Goal: Check status: Check status

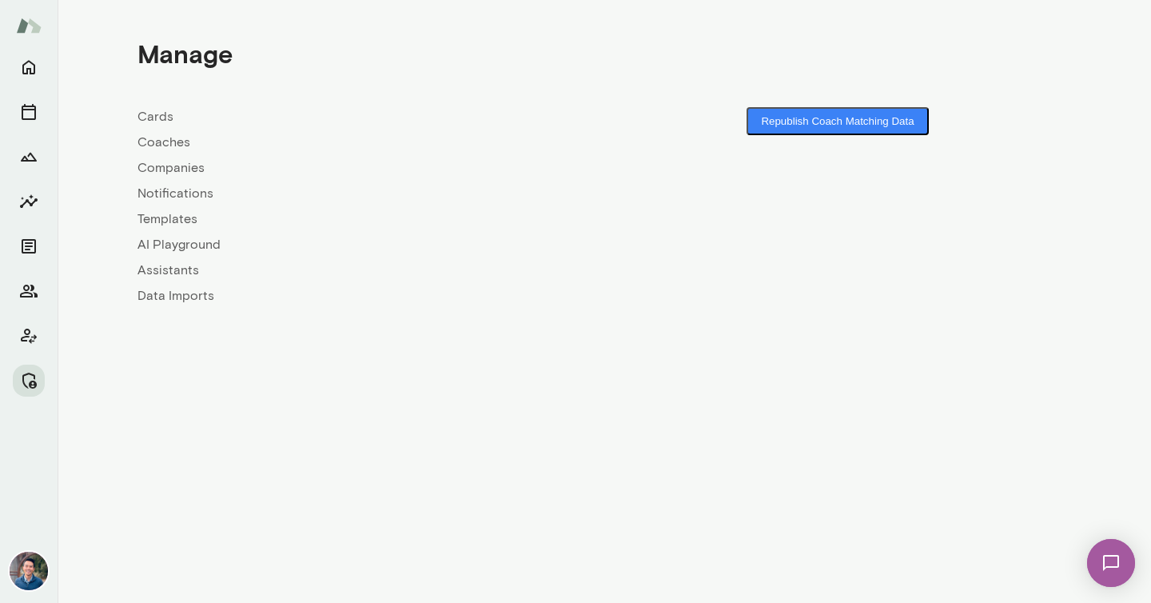
click at [172, 144] on link "Coaches" at bounding box center [370, 142] width 467 height 19
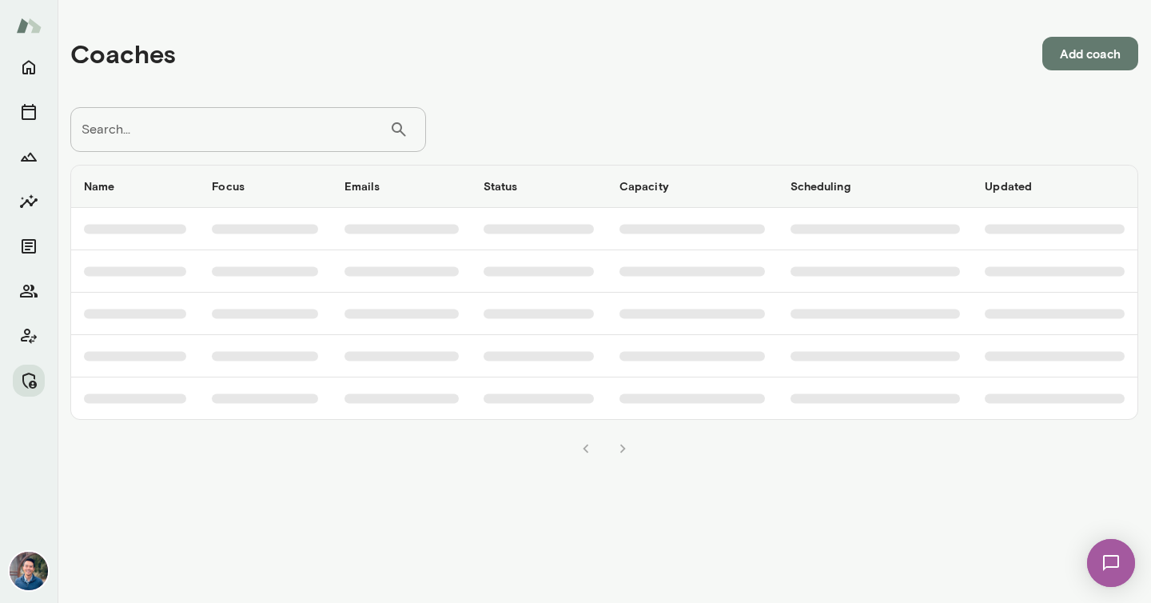
click at [189, 129] on input "Search..." at bounding box center [229, 129] width 319 height 45
type input "*"
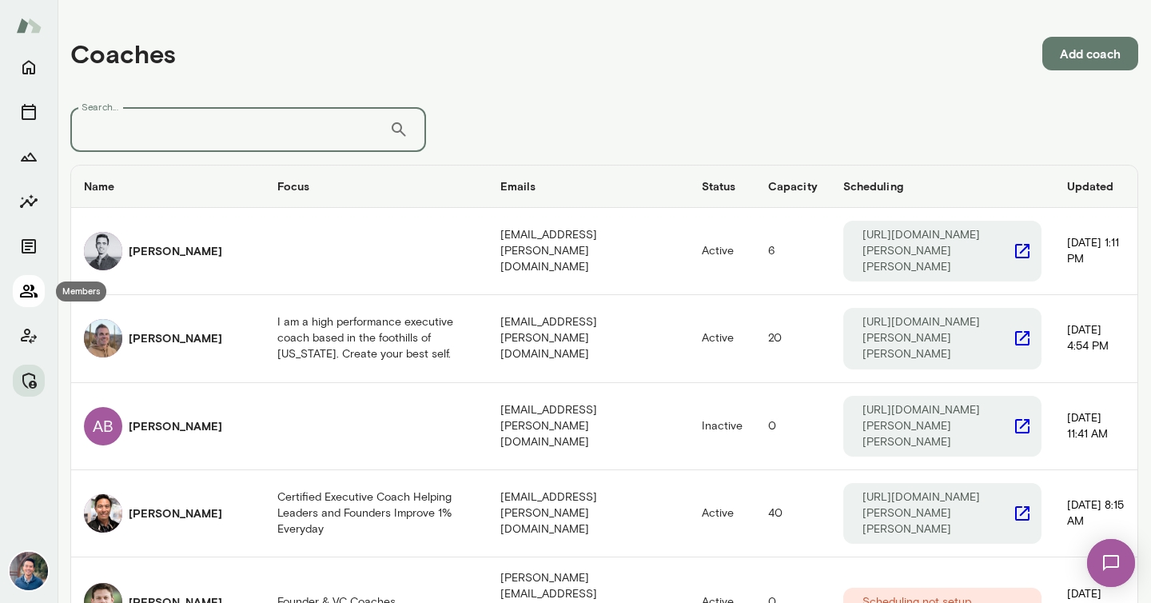
click at [29, 292] on icon "Members" at bounding box center [29, 290] width 18 height 13
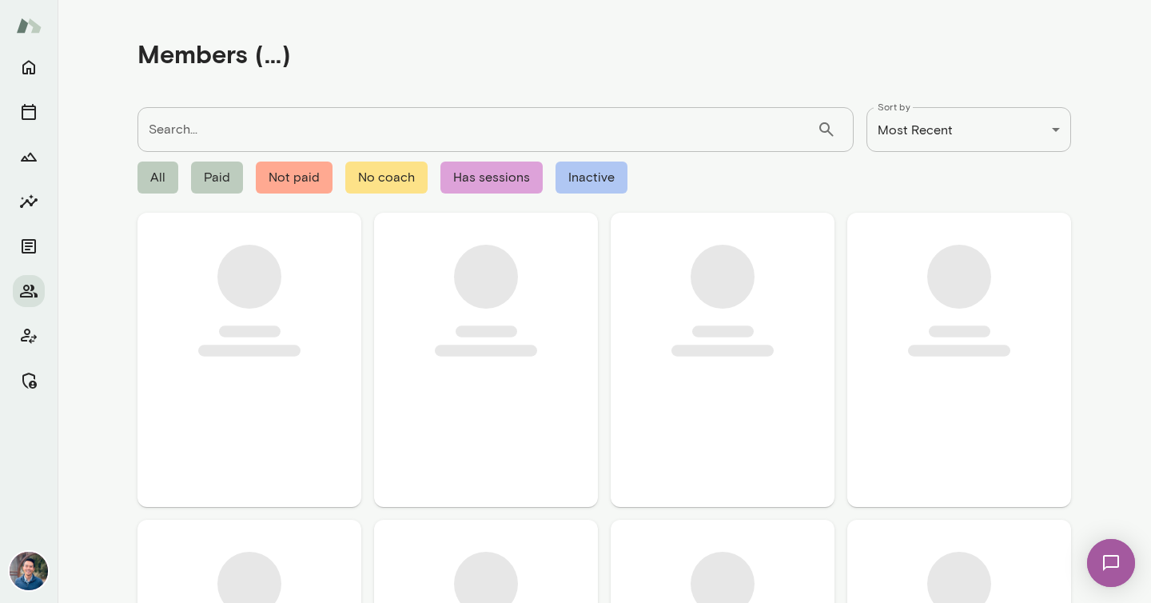
click at [193, 128] on input "Search..." at bounding box center [476, 129] width 679 height 45
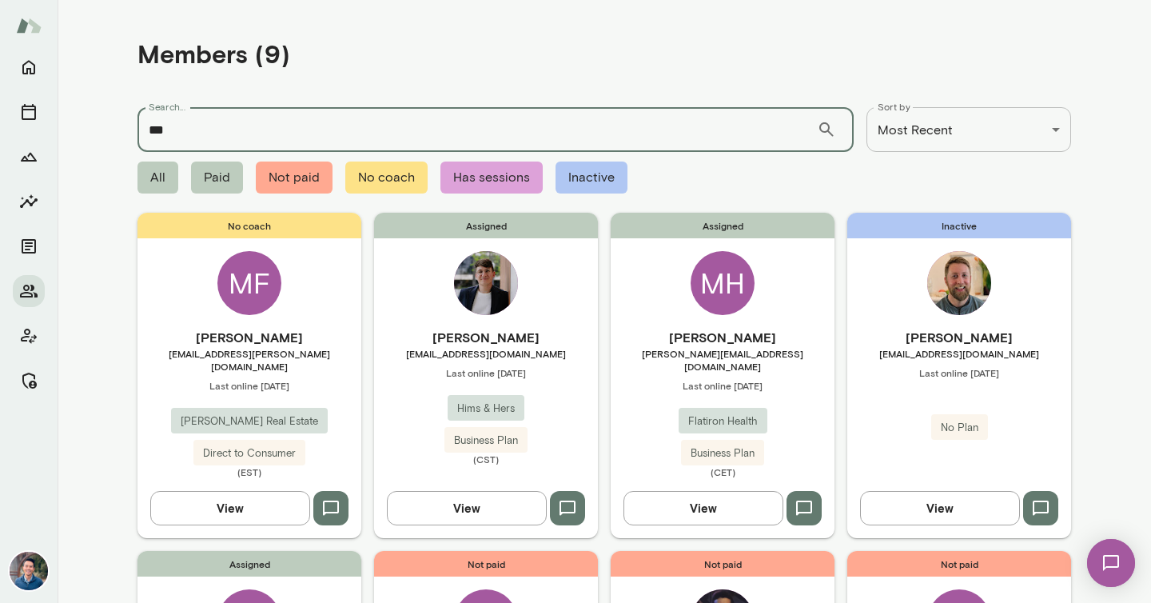
type input "***"
click at [724, 335] on h6 "Maximilian Hertstein" at bounding box center [723, 337] width 224 height 19
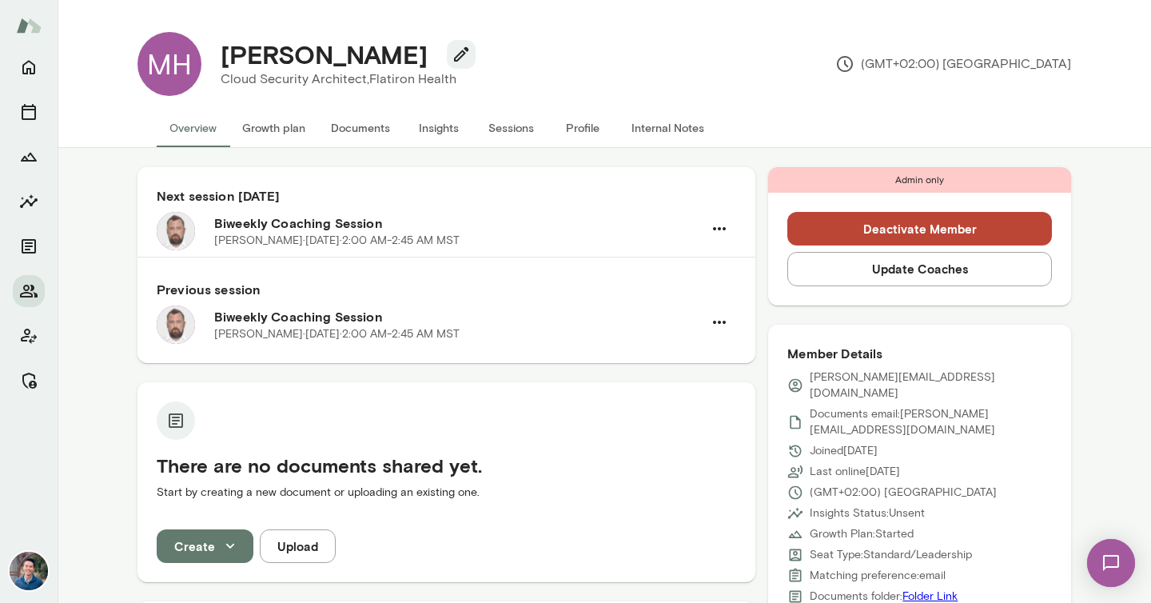
click at [487, 129] on button "Sessions" at bounding box center [511, 128] width 72 height 38
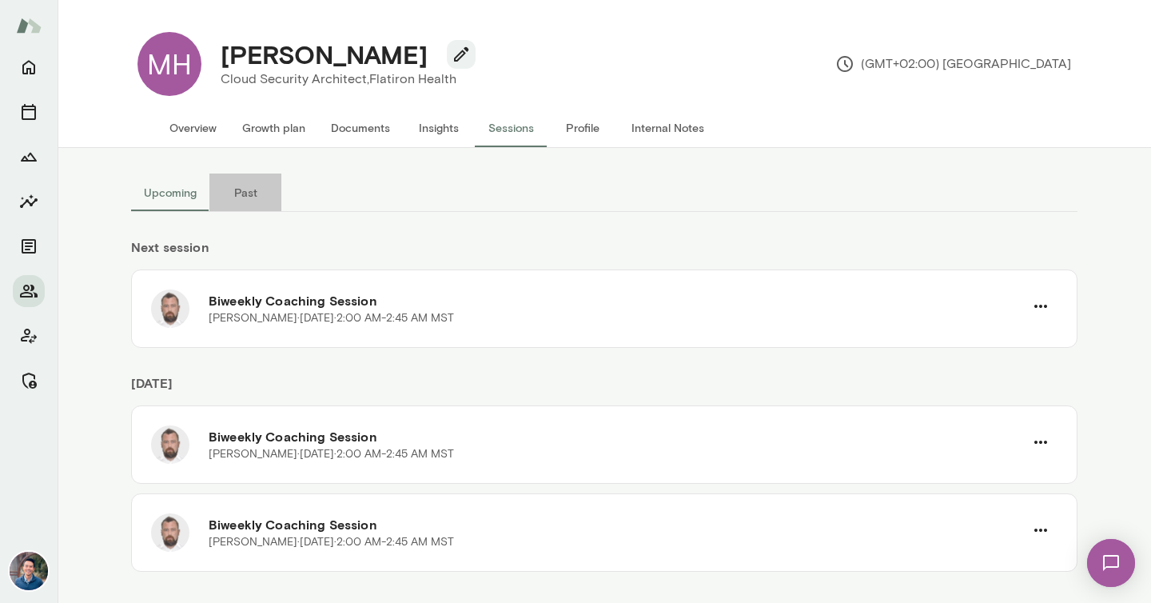
click at [256, 194] on button "Past" at bounding box center [245, 192] width 72 height 38
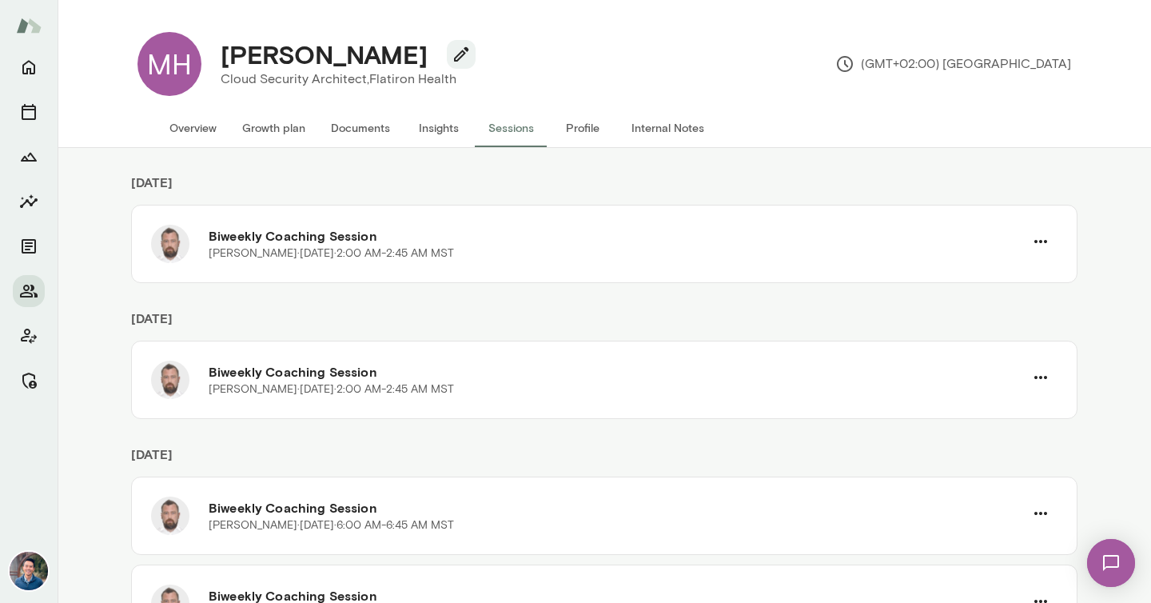
scroll to position [64, 0]
click at [648, 125] on button "Internal Notes" at bounding box center [668, 128] width 98 height 38
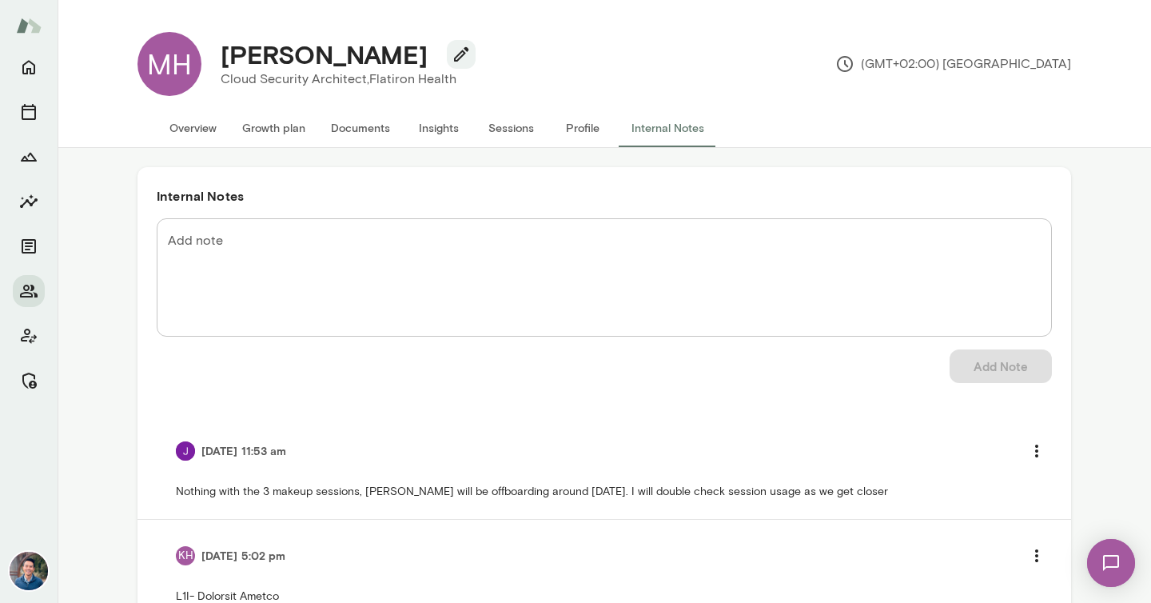
click at [575, 125] on button "Profile" at bounding box center [583, 128] width 72 height 38
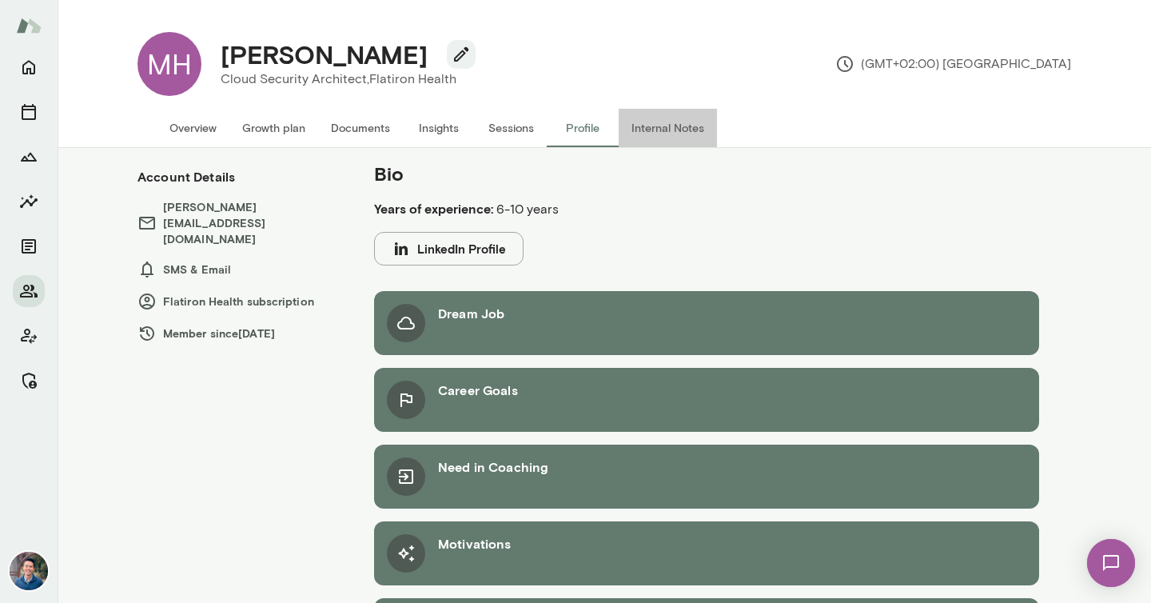
click at [629, 127] on button "Internal Notes" at bounding box center [668, 128] width 98 height 38
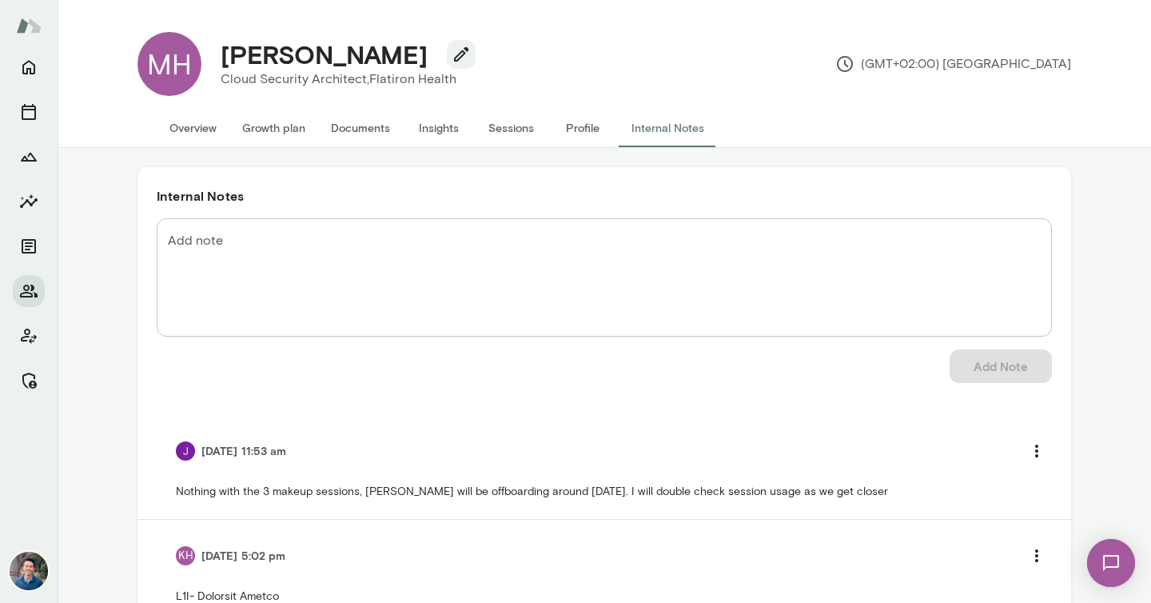
click at [573, 127] on button "Profile" at bounding box center [583, 128] width 72 height 38
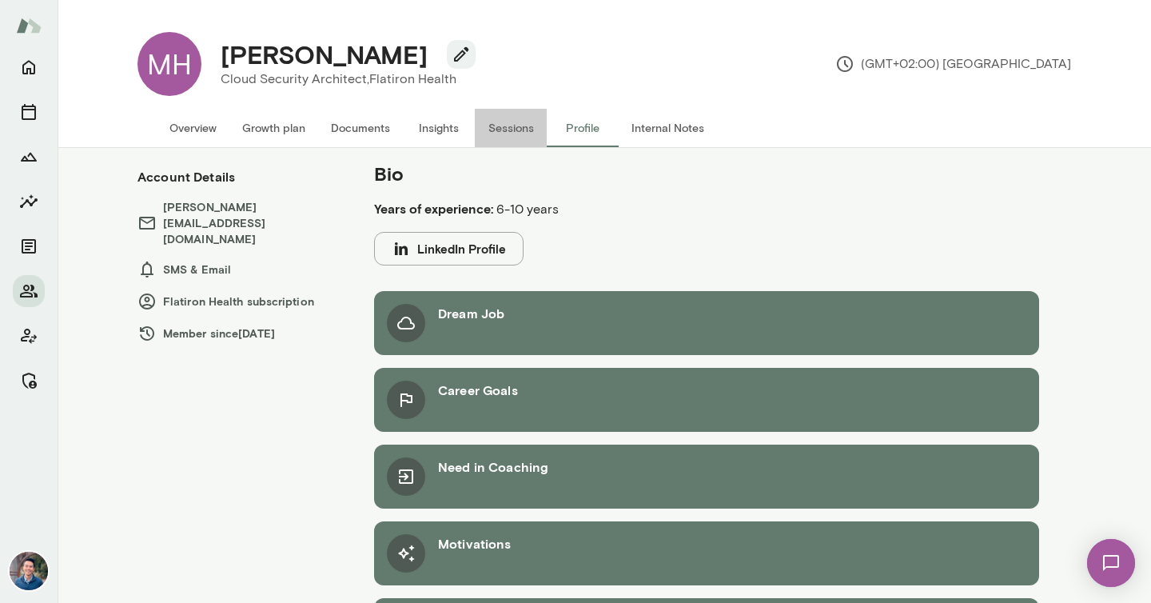
click at [519, 132] on button "Sessions" at bounding box center [511, 128] width 72 height 38
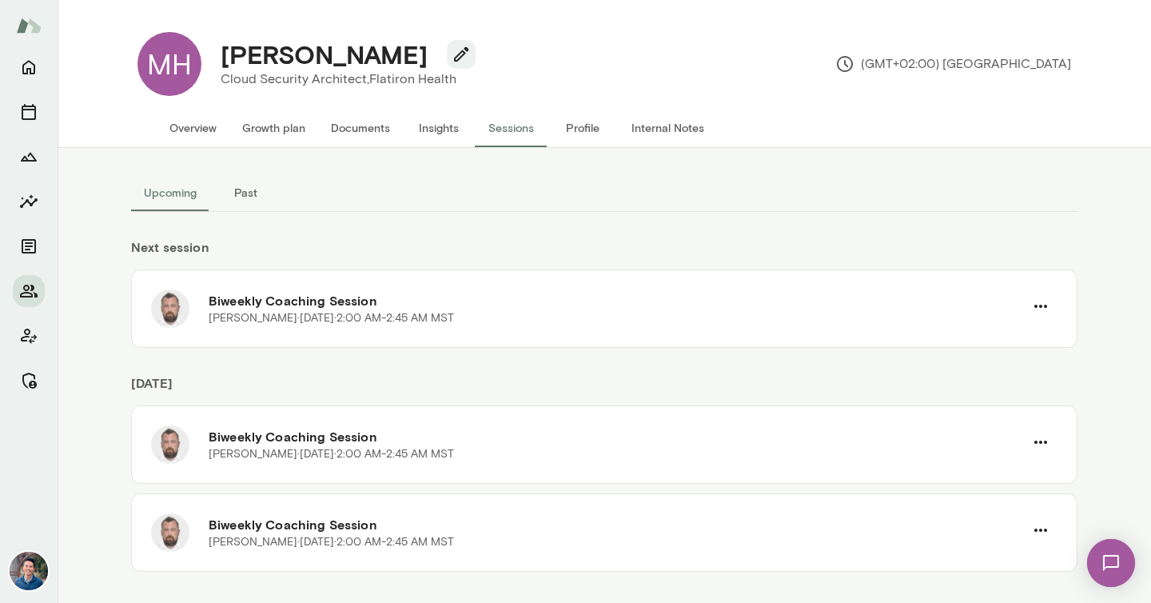
click at [242, 205] on button "Past" at bounding box center [245, 192] width 72 height 38
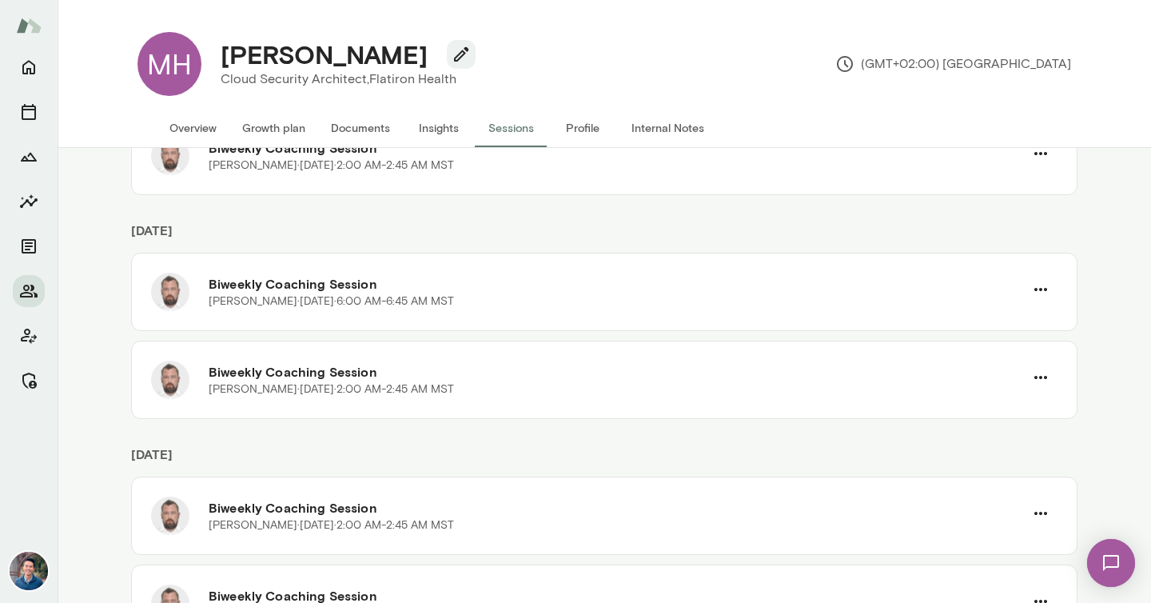
scroll to position [290, 0]
click at [176, 127] on button "Overview" at bounding box center [193, 128] width 73 height 38
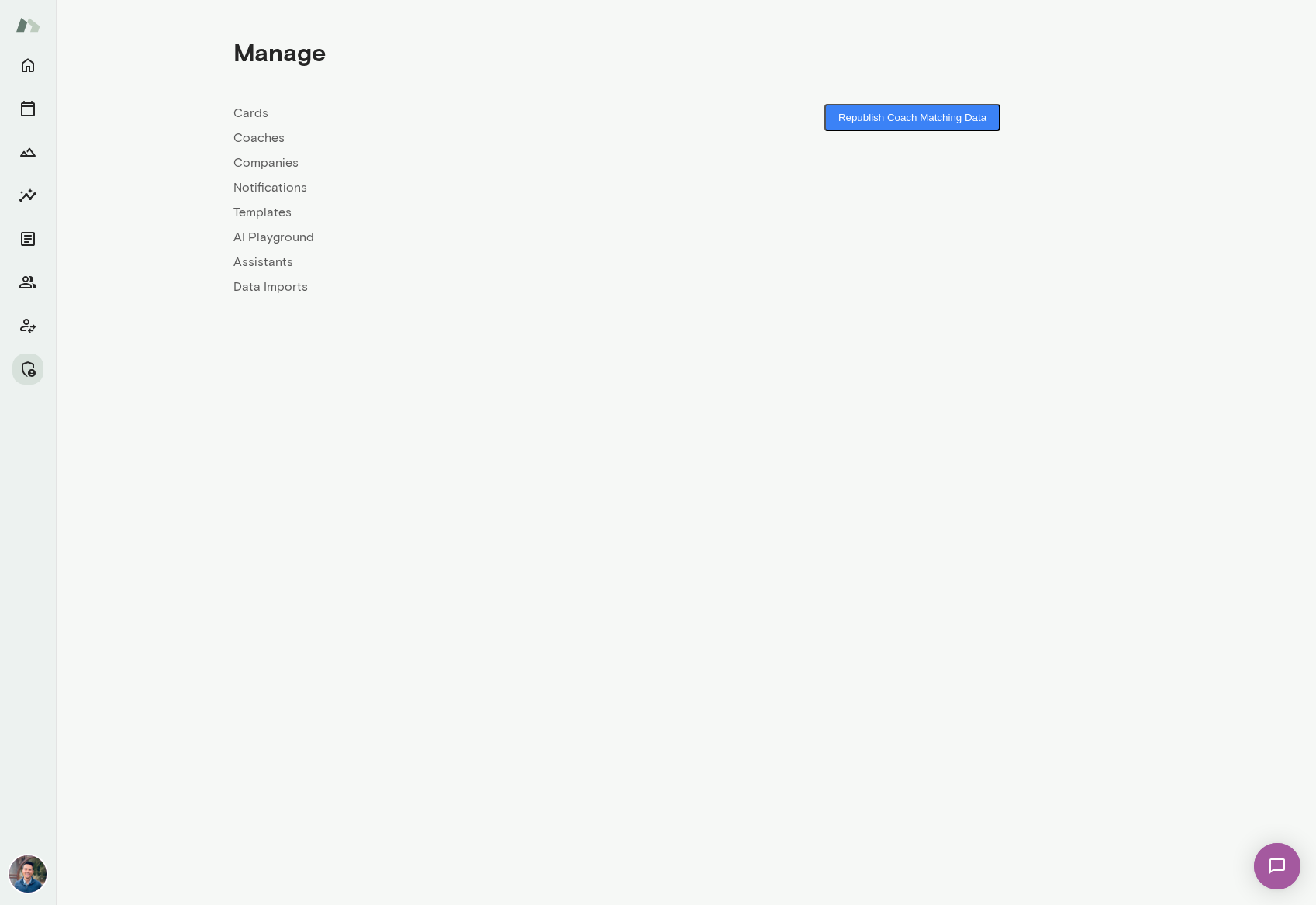
click at [255, 142] on link "Coaches" at bounding box center [460, 138] width 453 height 18
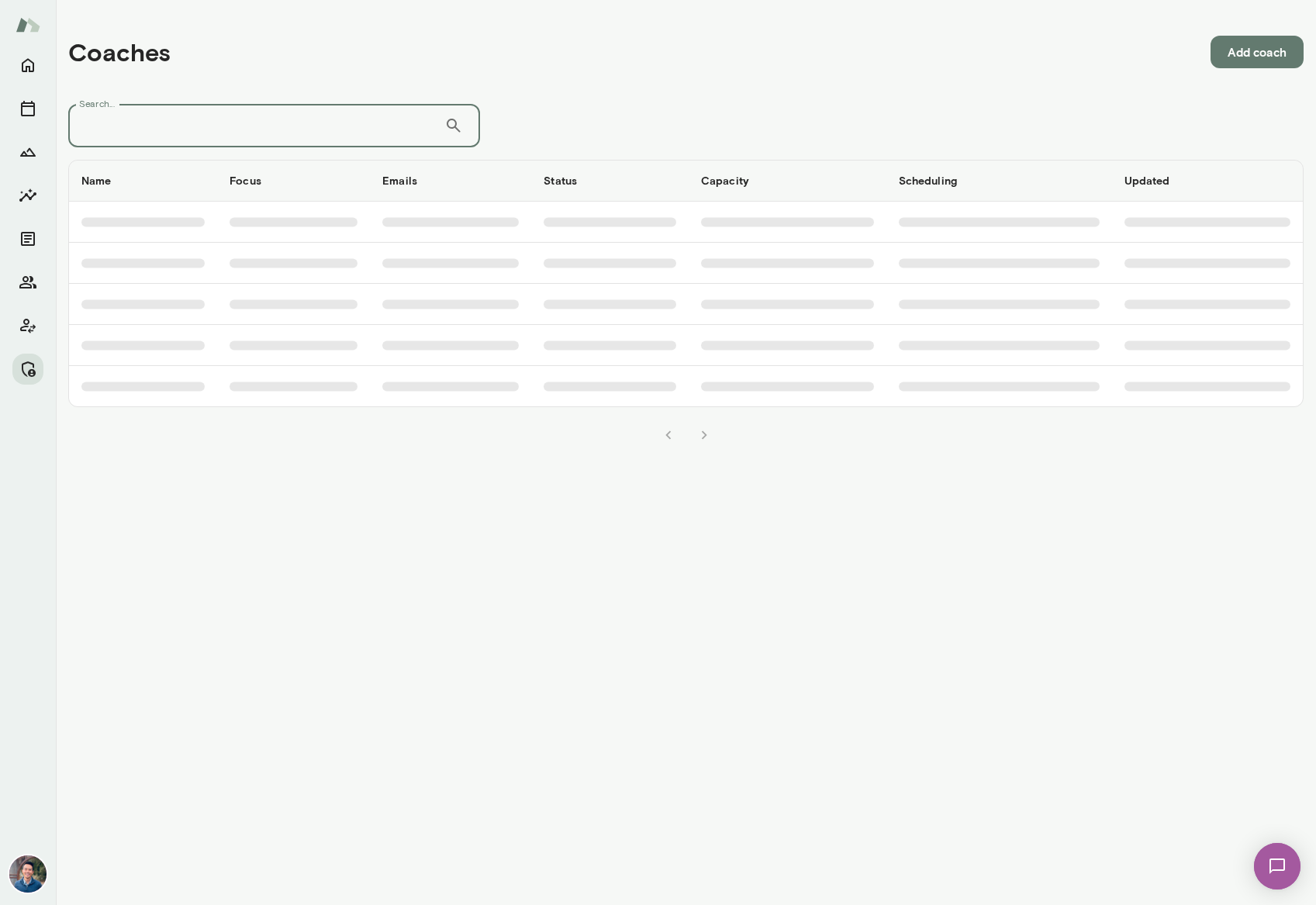
click at [238, 120] on input "Search..." at bounding box center [256, 125] width 377 height 44
type input "*"
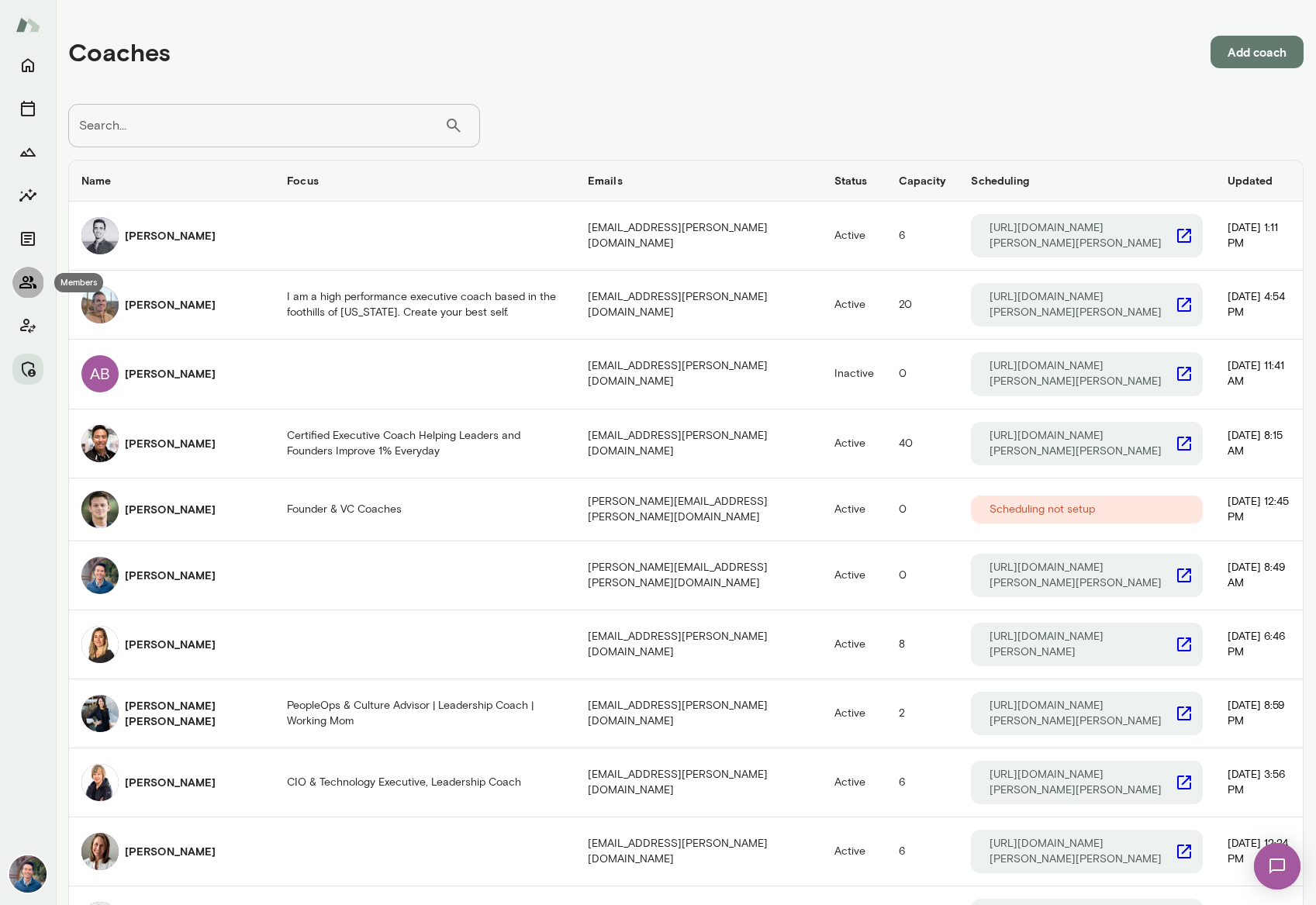
click at [27, 277] on icon "Members" at bounding box center [28, 281] width 17 height 13
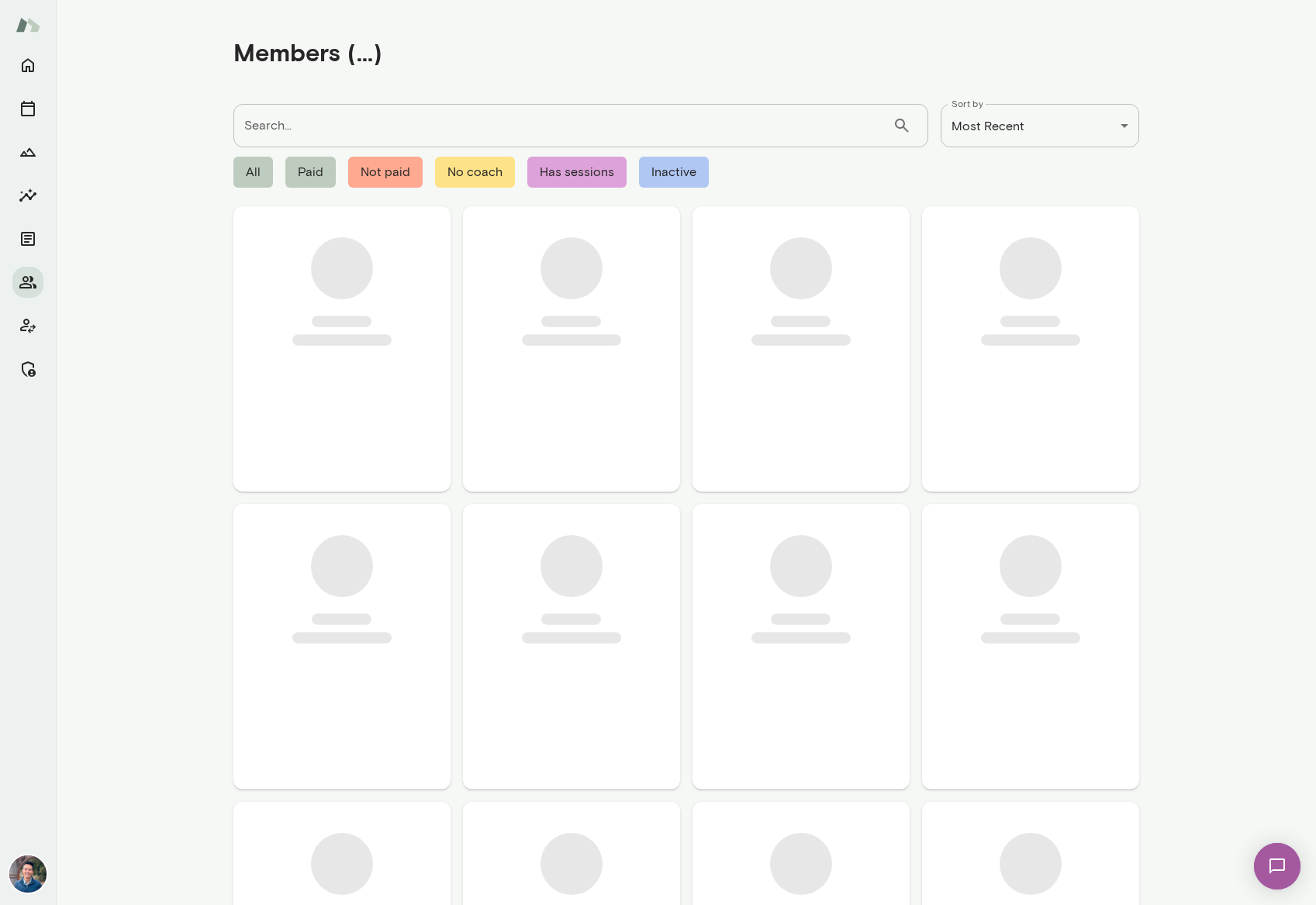
click at [274, 123] on input "Search..." at bounding box center [563, 125] width 659 height 44
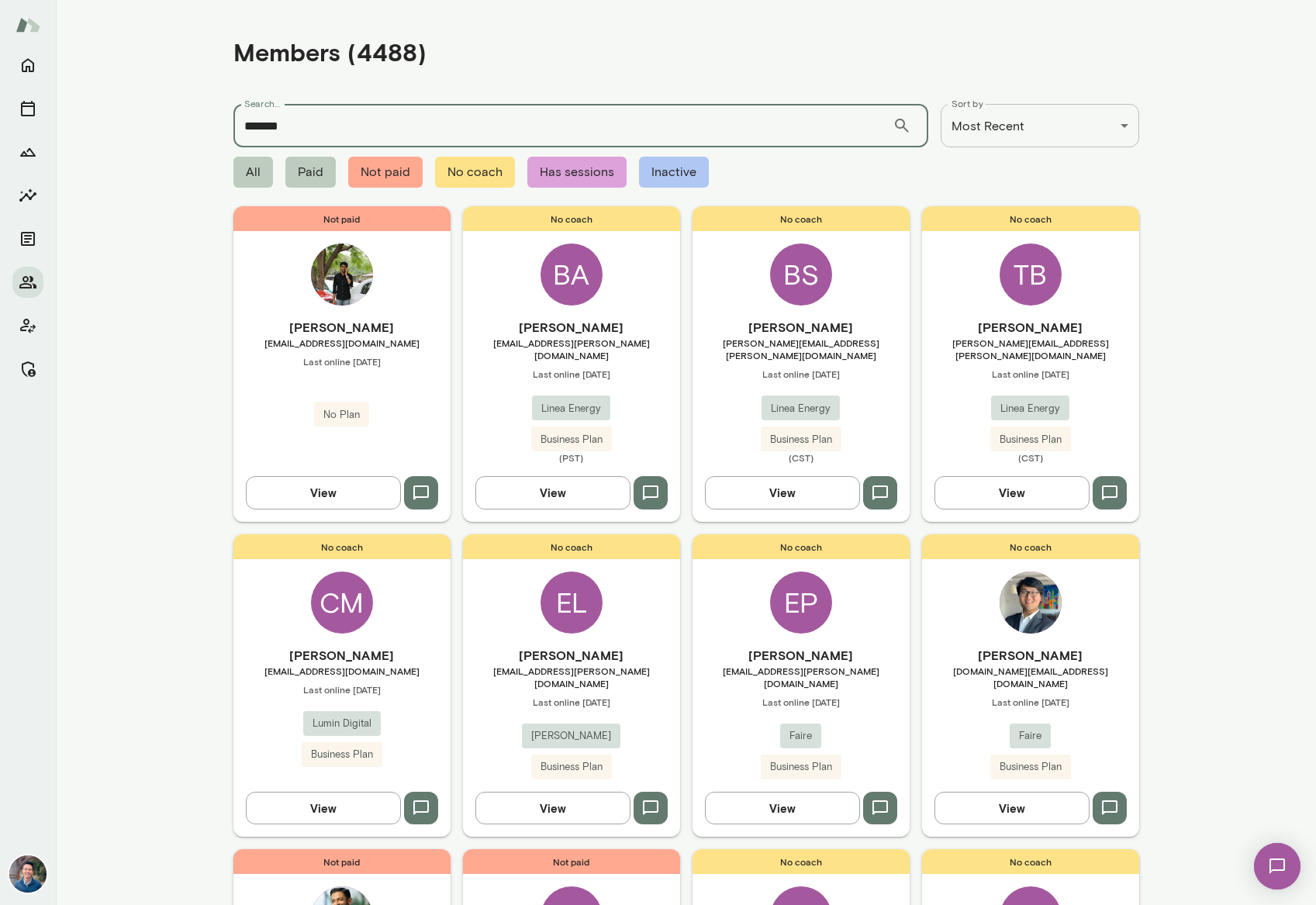
type input "*******"
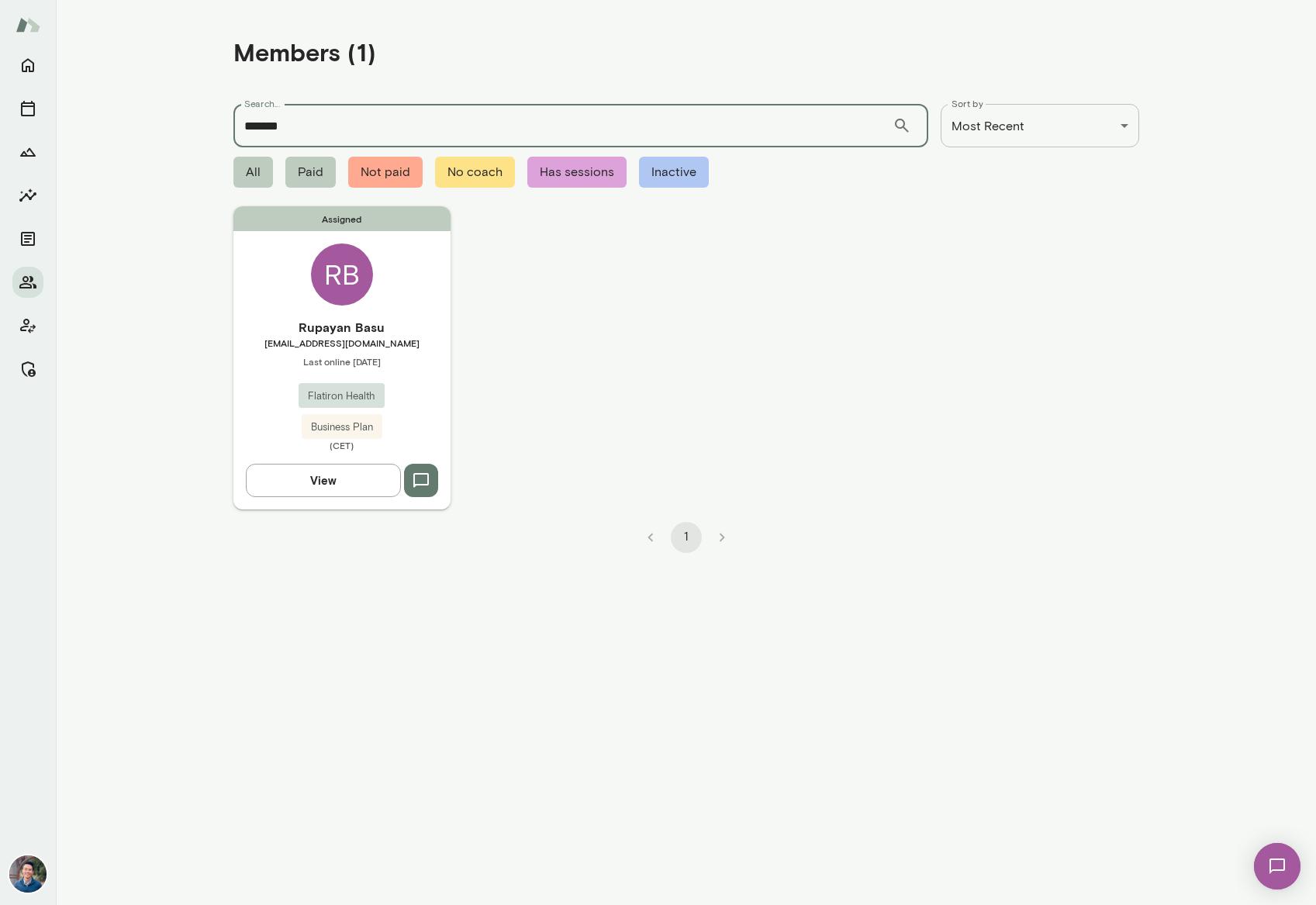
click at [430, 318] on h6 "Rupayan Basu" at bounding box center [343, 327] width 217 height 18
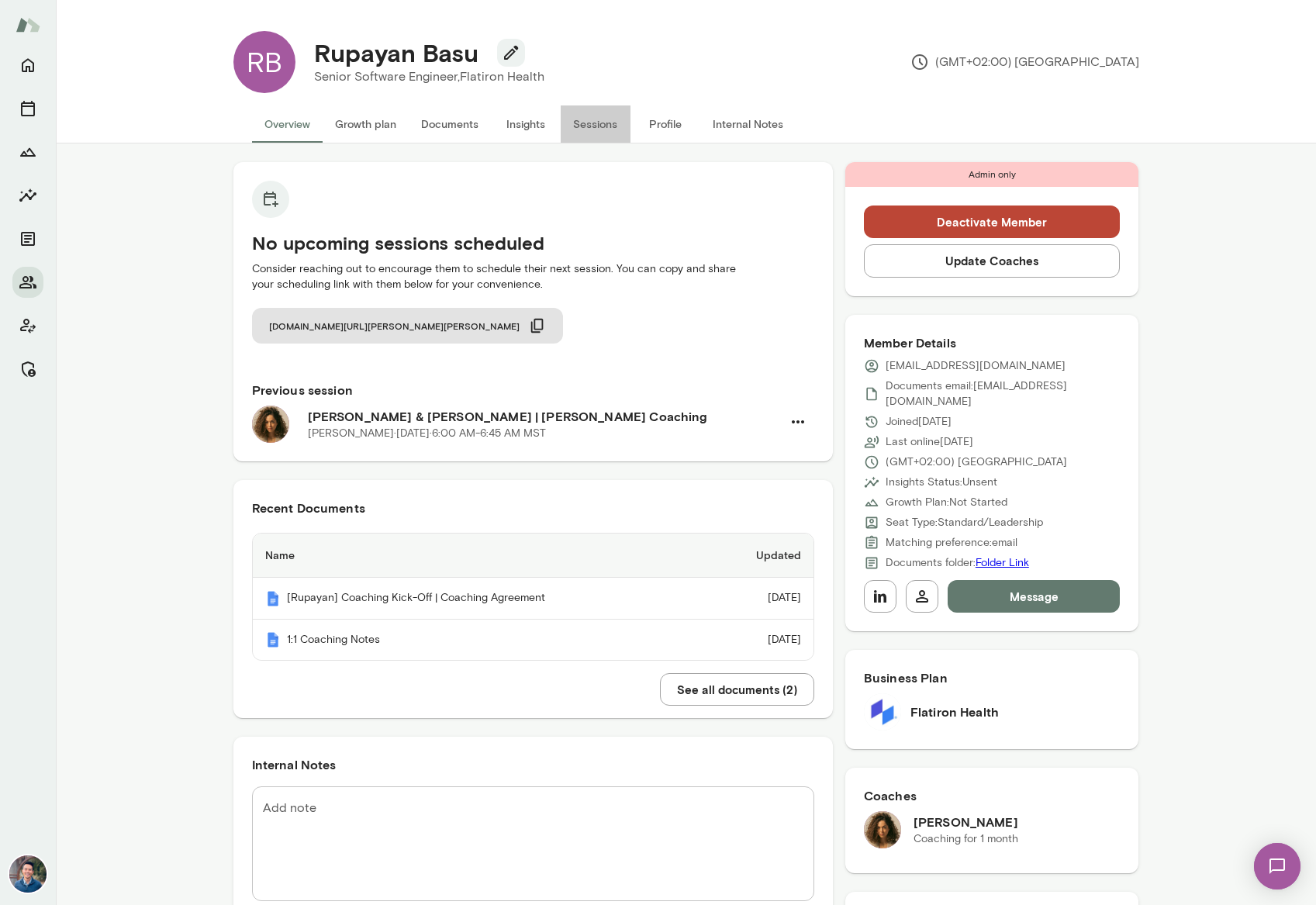
click at [588, 126] on button "Sessions" at bounding box center [596, 124] width 70 height 37
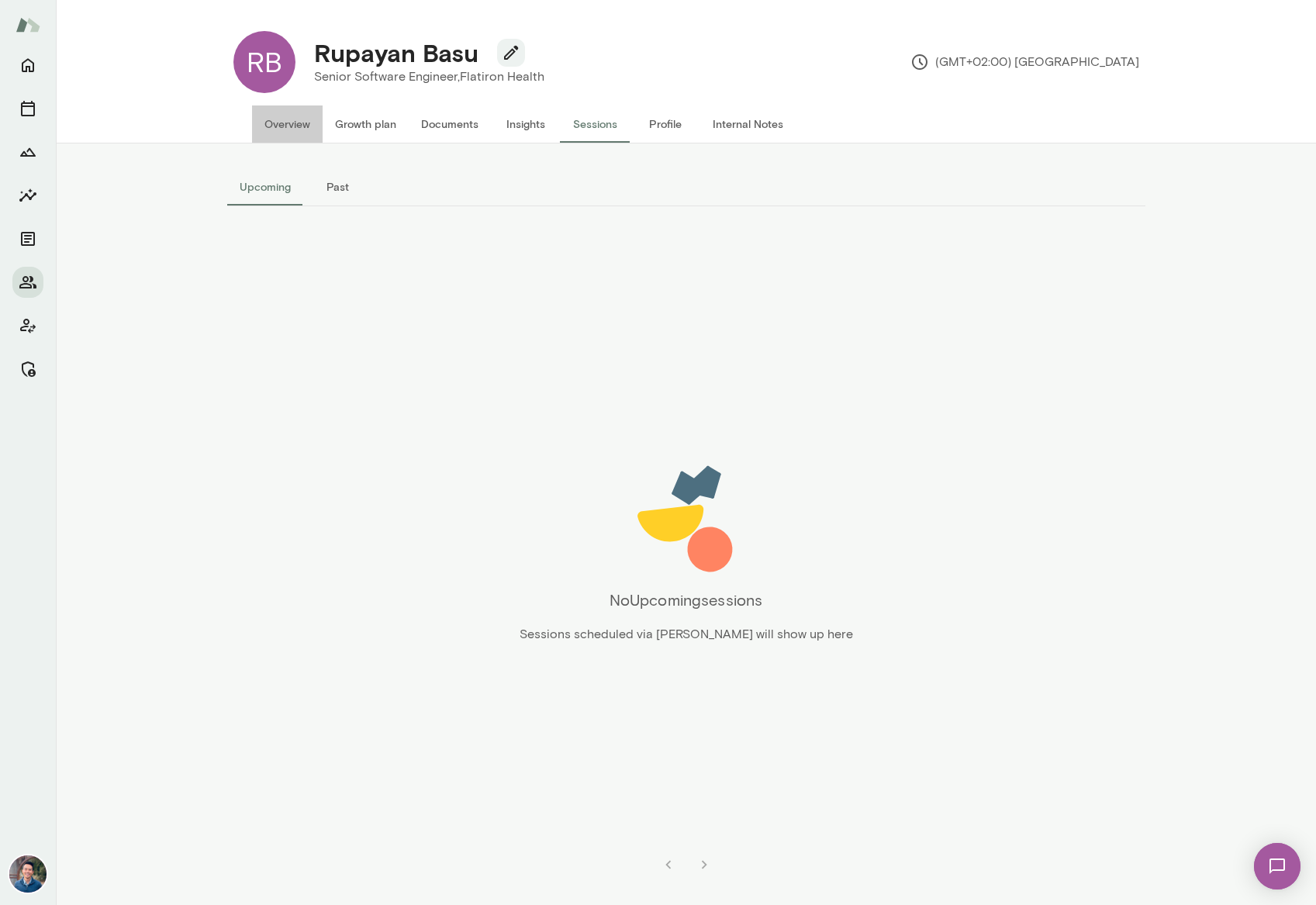
click at [291, 121] on button "Overview" at bounding box center [287, 124] width 71 height 37
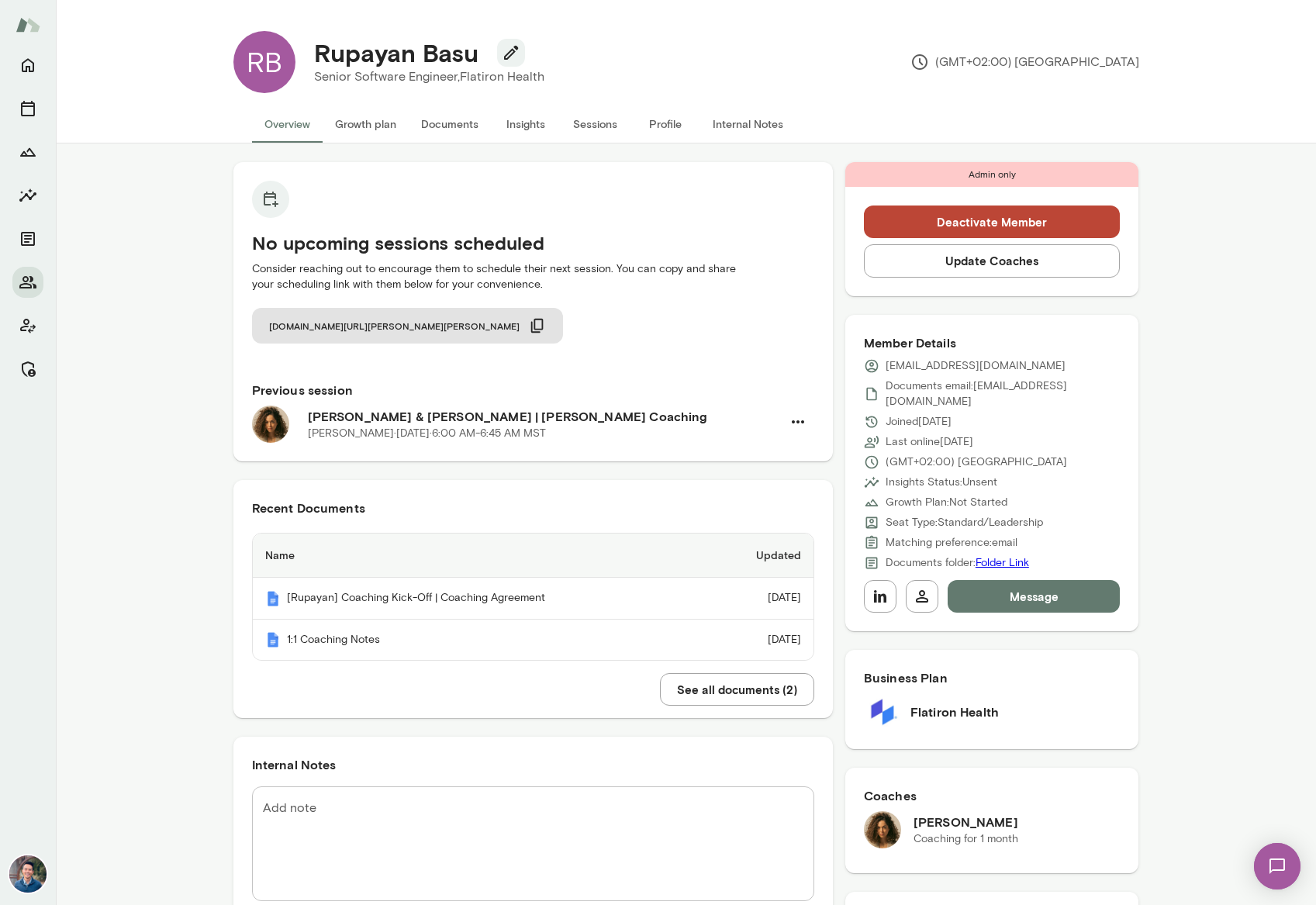
click at [586, 125] on button "Sessions" at bounding box center [596, 124] width 70 height 37
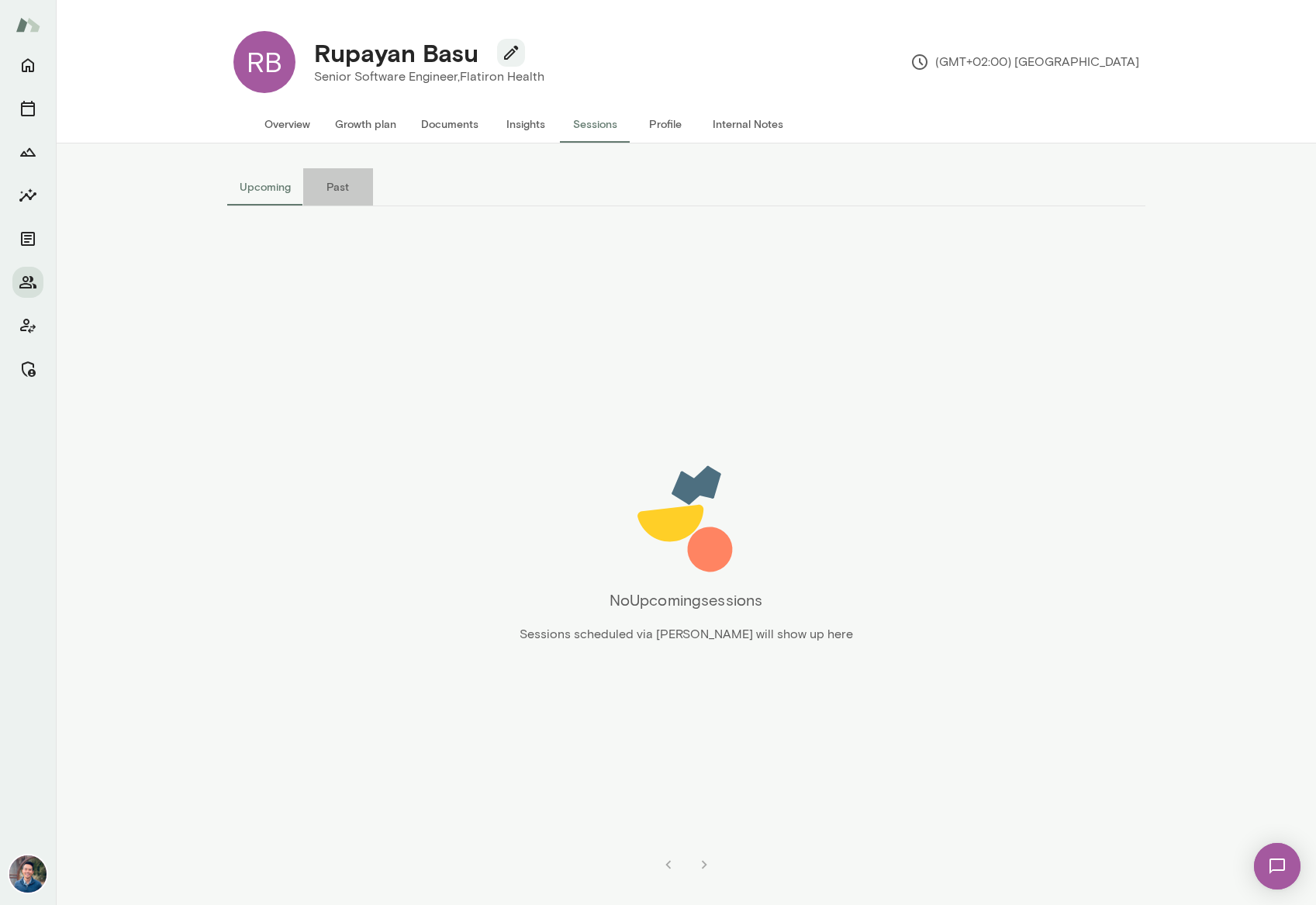
click at [322, 179] on button "Past" at bounding box center [338, 186] width 70 height 37
